Goal: Task Accomplishment & Management: Use online tool/utility

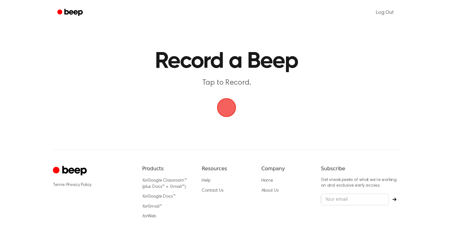
click at [231, 109] on span "button" at bounding box center [226, 108] width 18 height 18
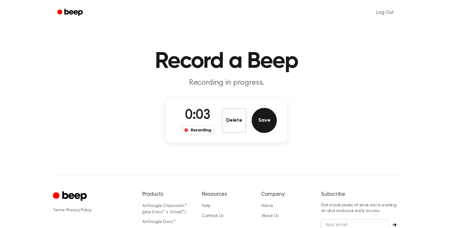
click at [259, 116] on button "Save" at bounding box center [263, 120] width 25 height 25
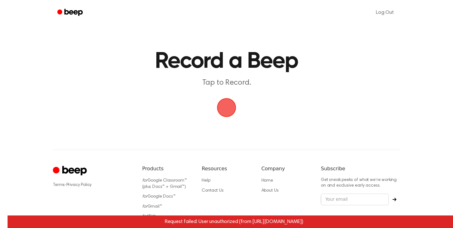
click at [227, 106] on span "button" at bounding box center [226, 107] width 19 height 19
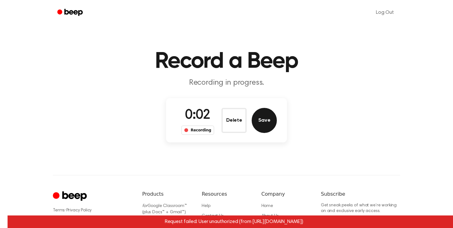
click at [269, 125] on button "Save" at bounding box center [263, 120] width 25 height 25
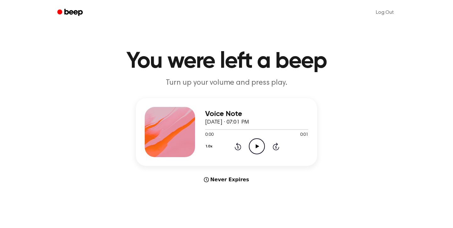
click at [259, 144] on icon "Play Audio" at bounding box center [257, 147] width 16 height 16
click at [257, 147] on icon at bounding box center [256, 147] width 3 height 4
click at [259, 145] on icon "Play Audio" at bounding box center [257, 147] width 16 height 16
click at [260, 147] on icon "Play Audio" at bounding box center [257, 147] width 16 height 16
